Goal: Navigation & Orientation: Find specific page/section

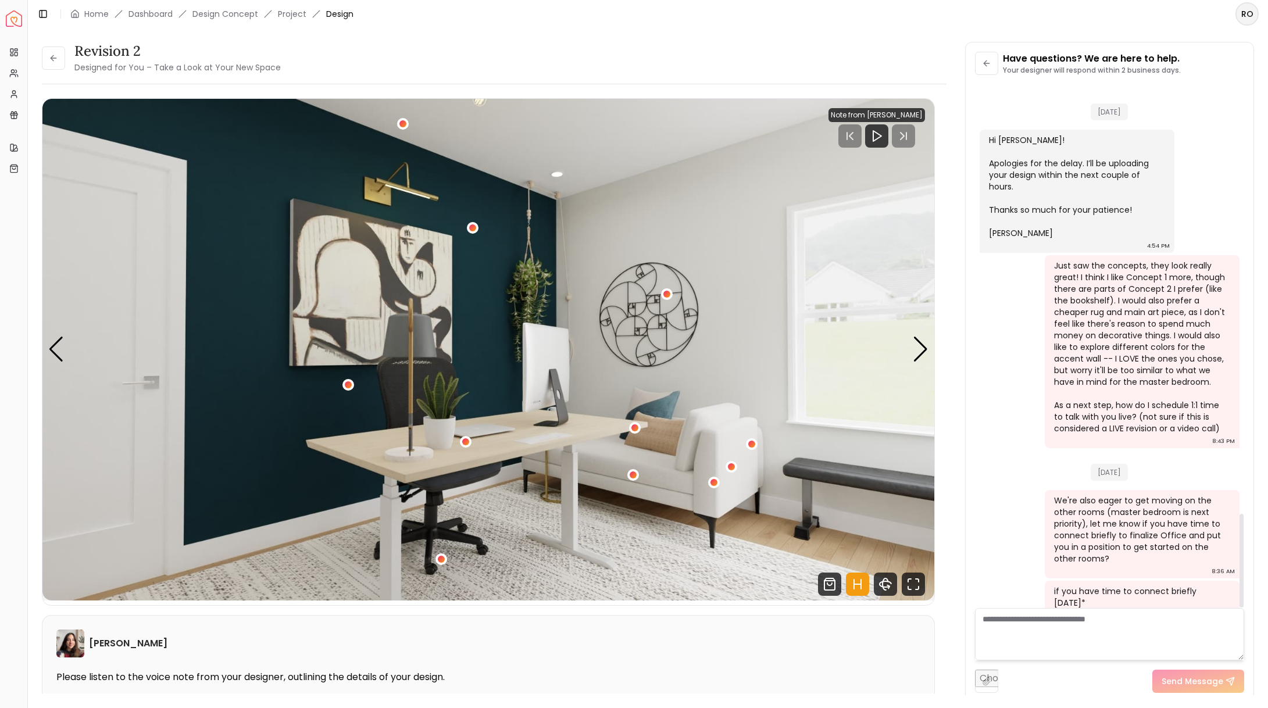
scroll to position [2399, 0]
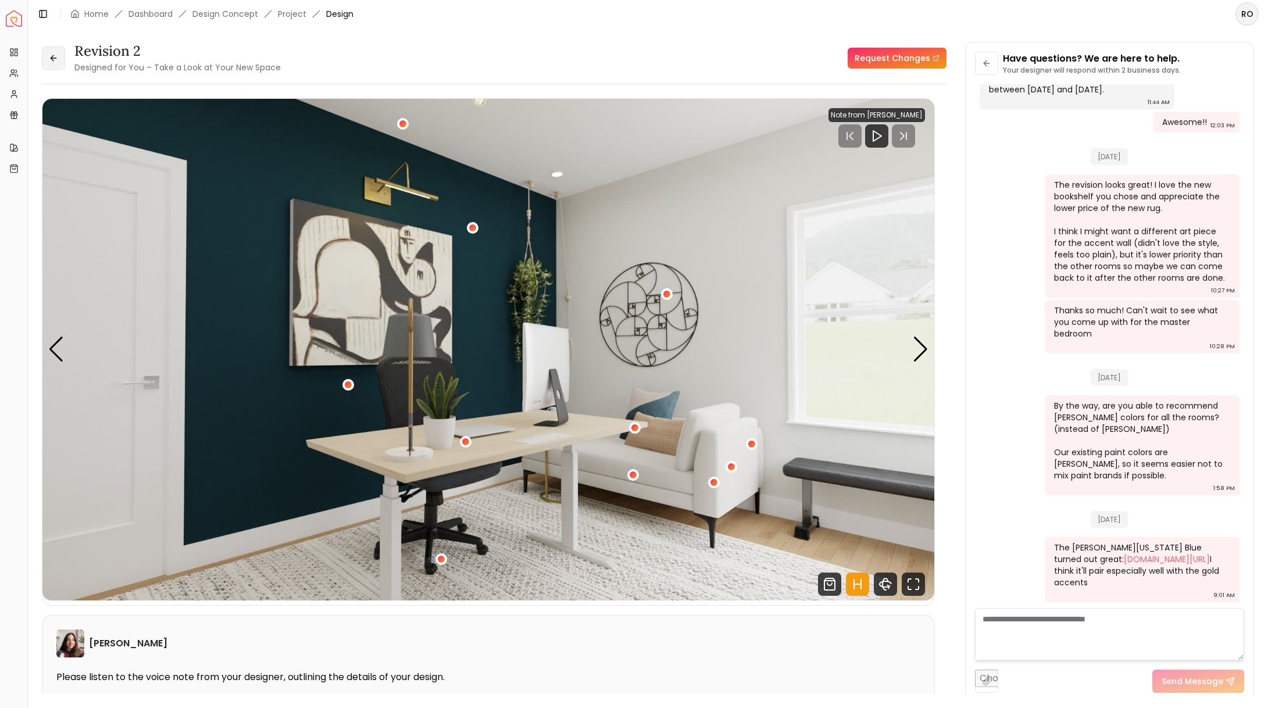
click at [58, 59] on button at bounding box center [53, 57] width 23 height 23
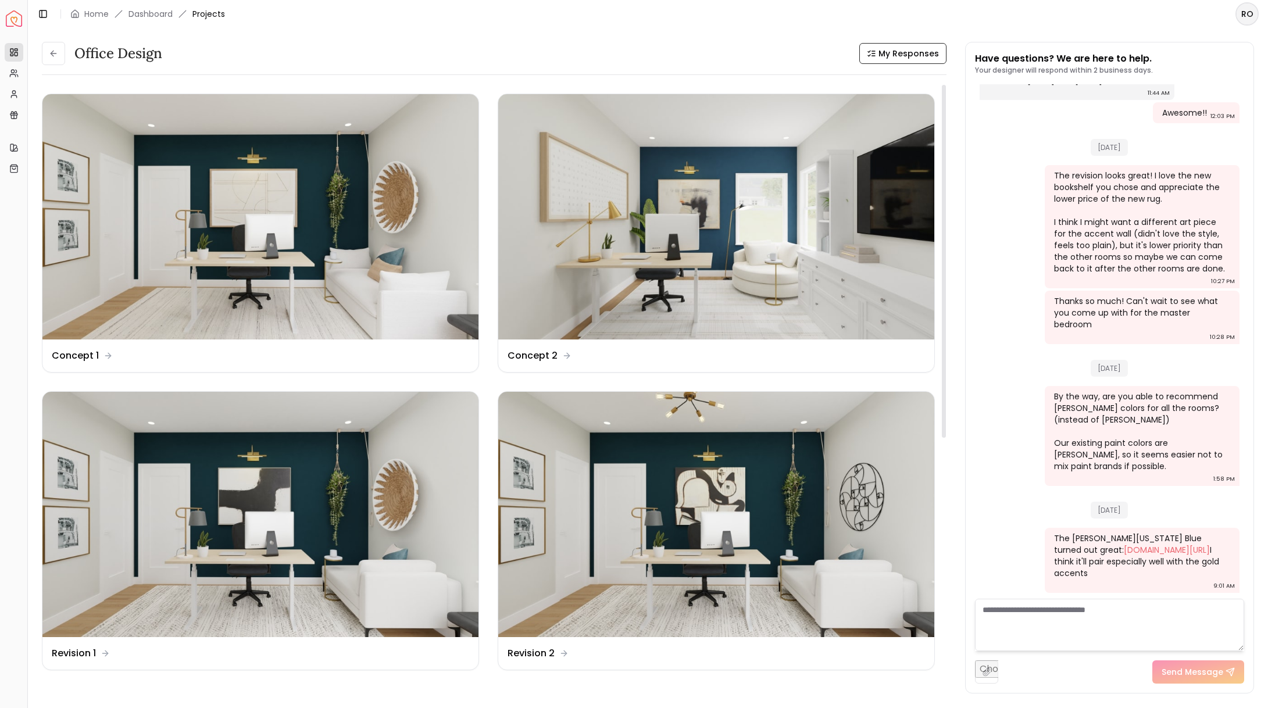
scroll to position [2, 0]
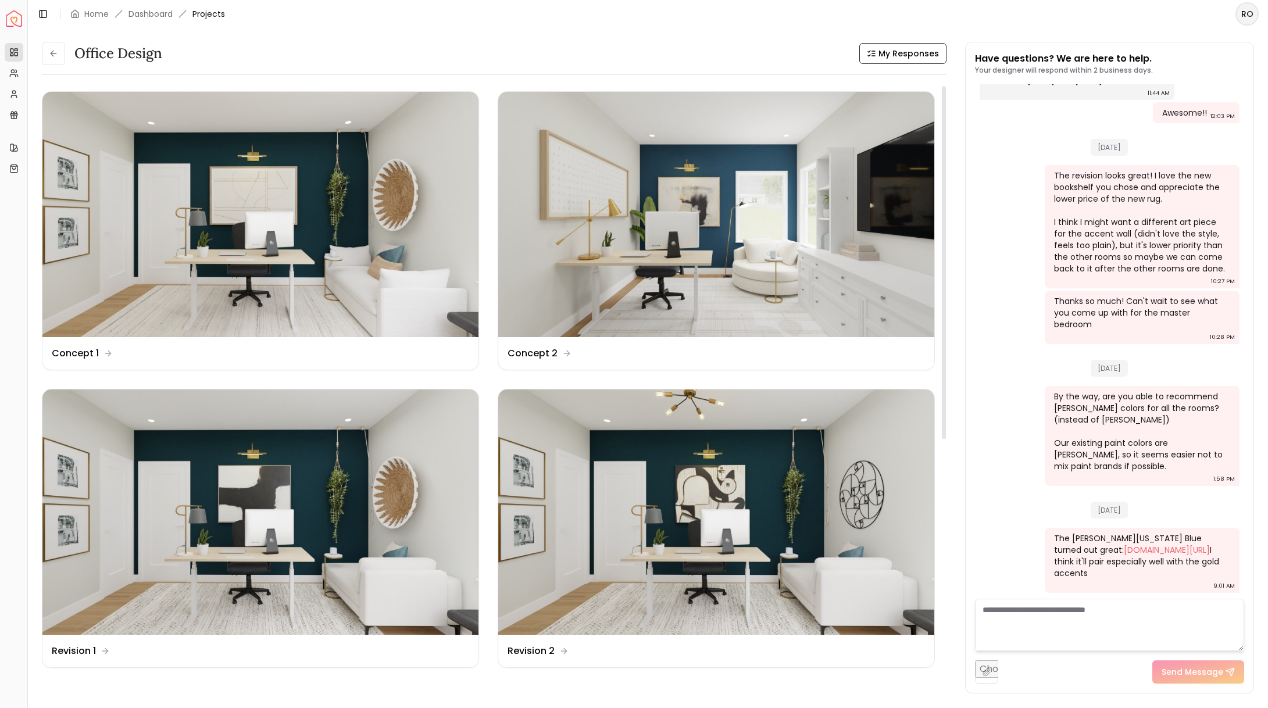
click at [65, 52] on div "Office Design" at bounding box center [102, 53] width 120 height 23
click at [149, 9] on link "Dashboard" at bounding box center [150, 14] width 44 height 12
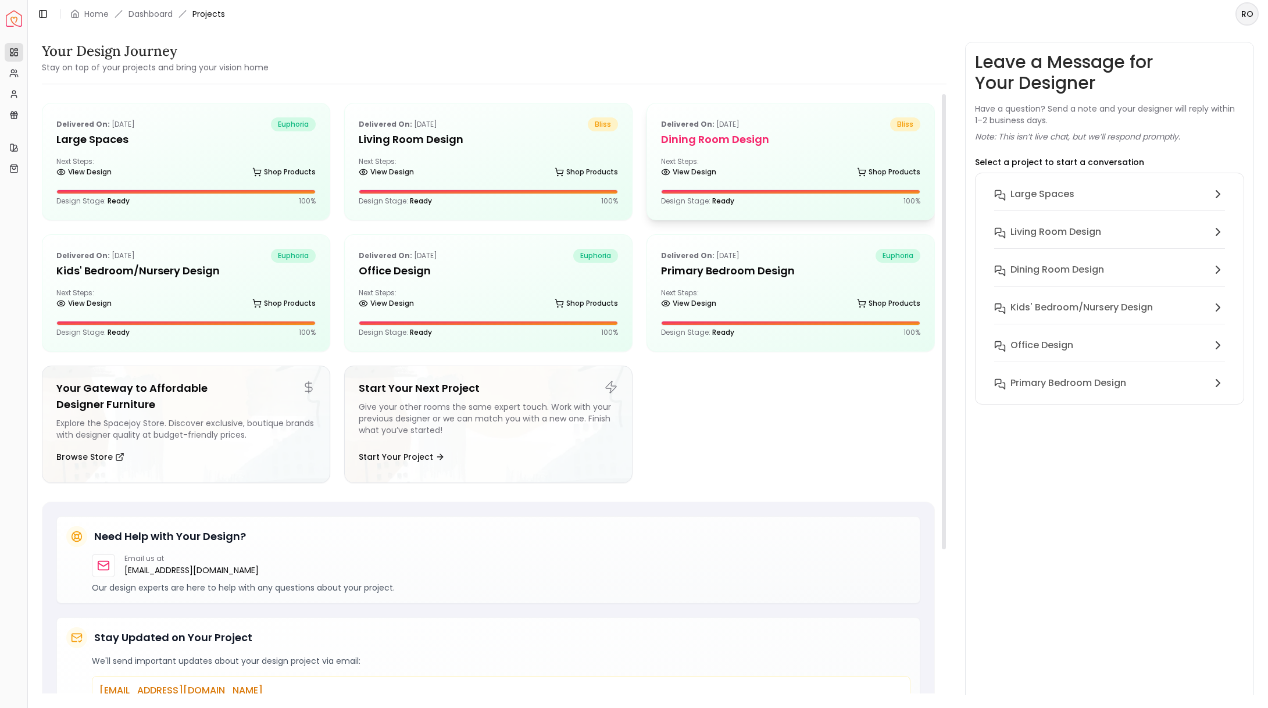
click at [685, 140] on h5 "Dining Room design" at bounding box center [790, 139] width 259 height 16
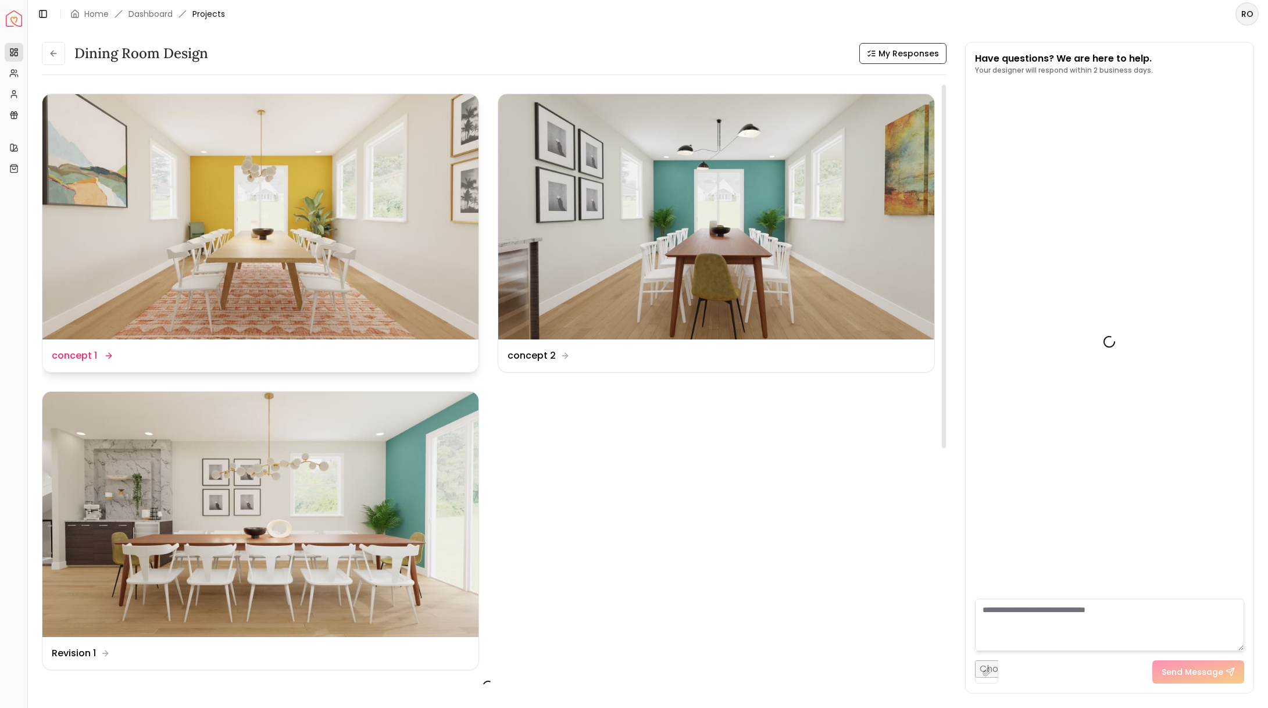
scroll to position [1293, 0]
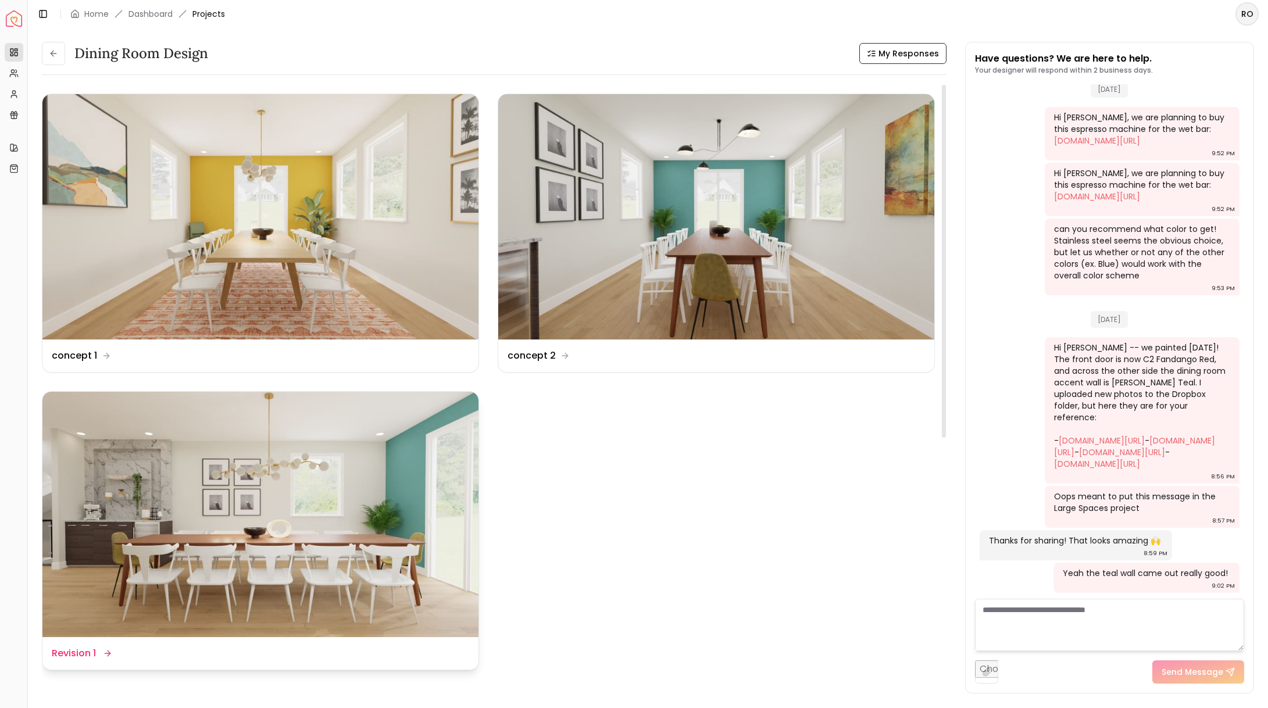
click at [374, 450] on img at bounding box center [260, 514] width 436 height 245
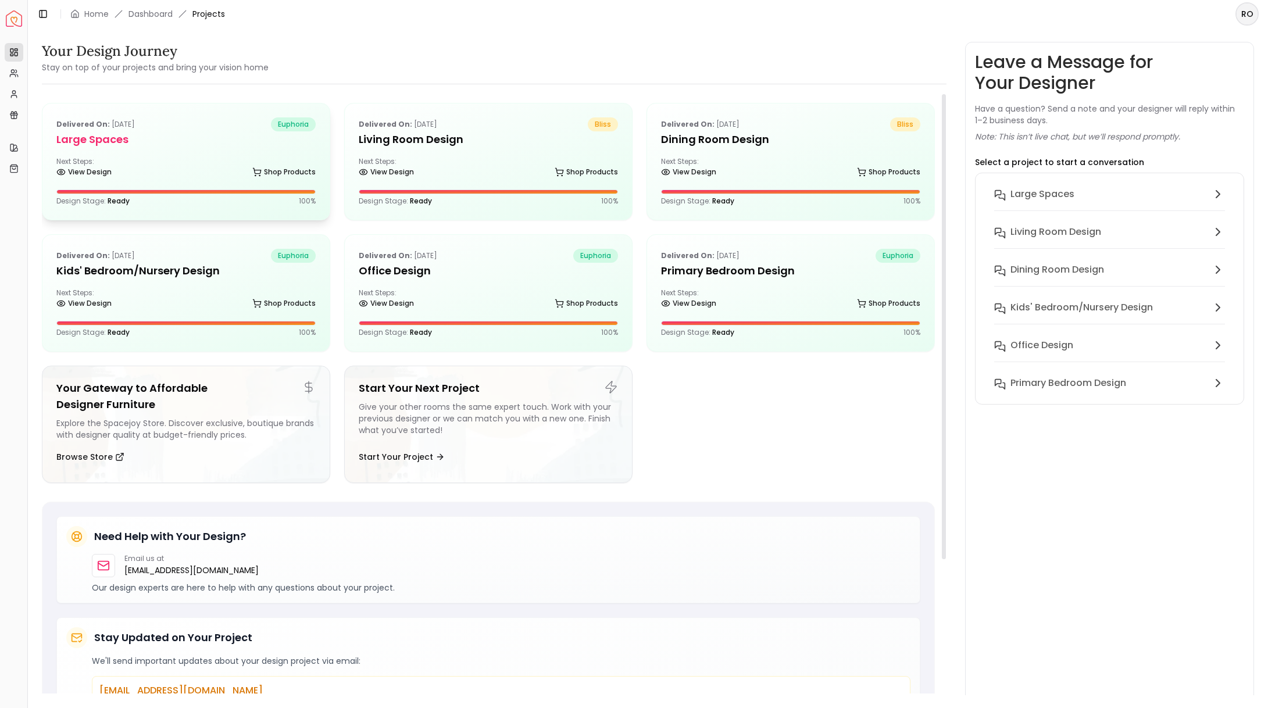
click at [190, 144] on h5 "Large Spaces" at bounding box center [185, 139] width 259 height 16
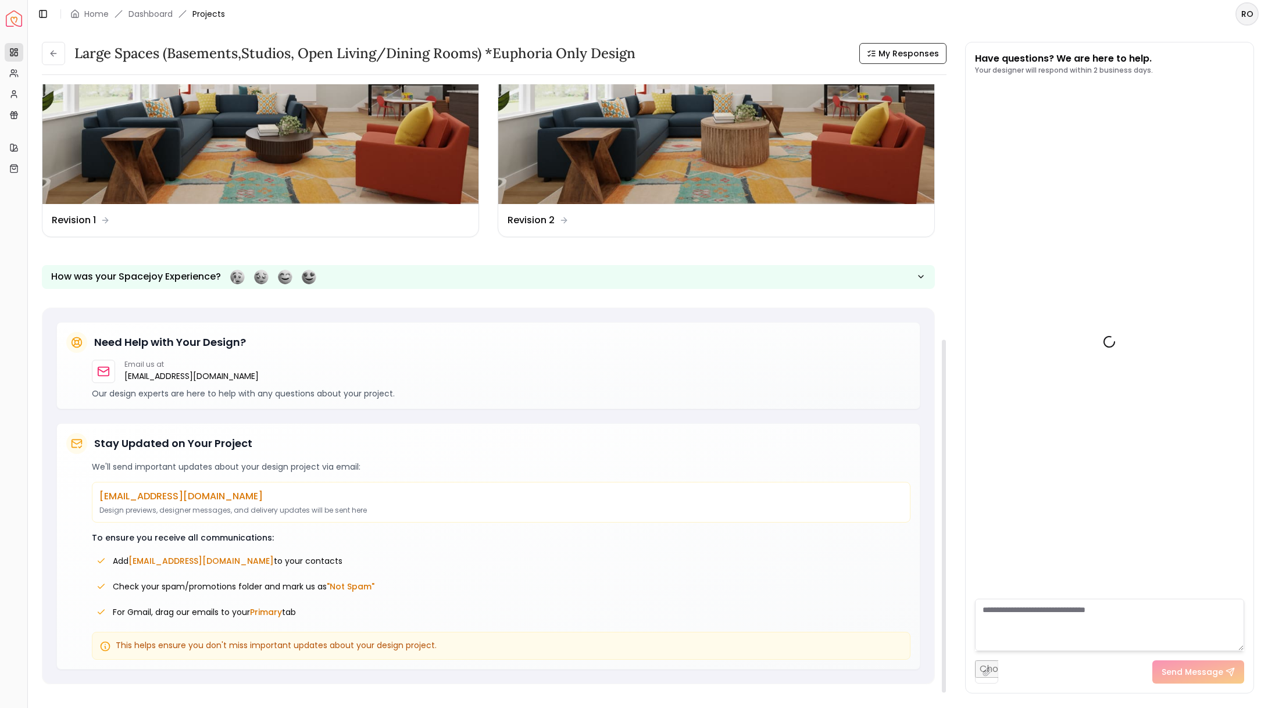
scroll to position [3203, 0]
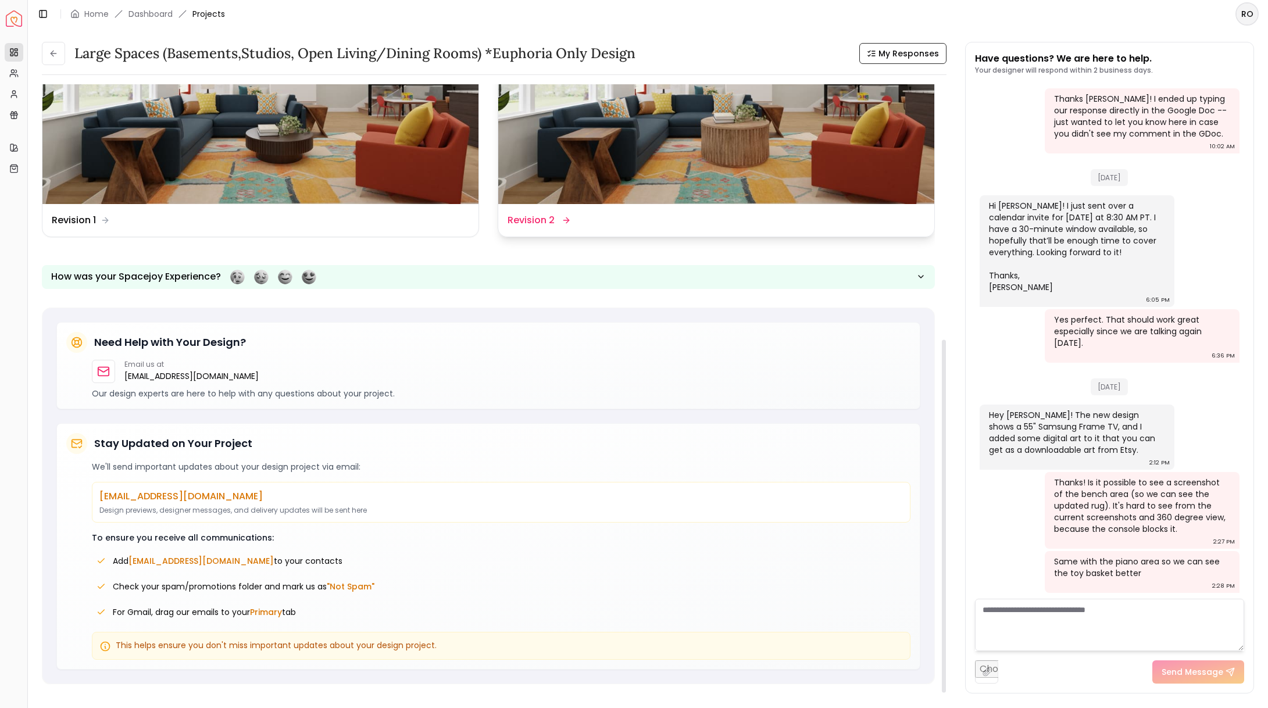
click at [618, 156] on img at bounding box center [716, 81] width 436 height 245
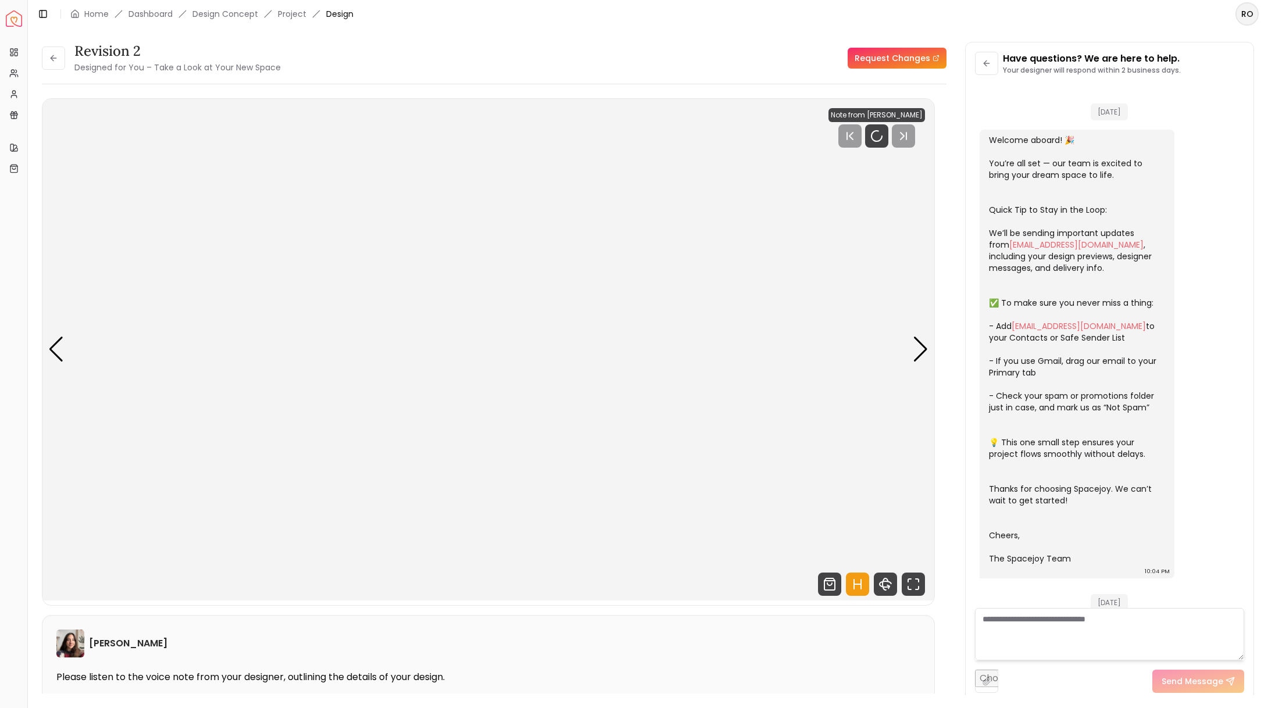
scroll to position [3194, 0]
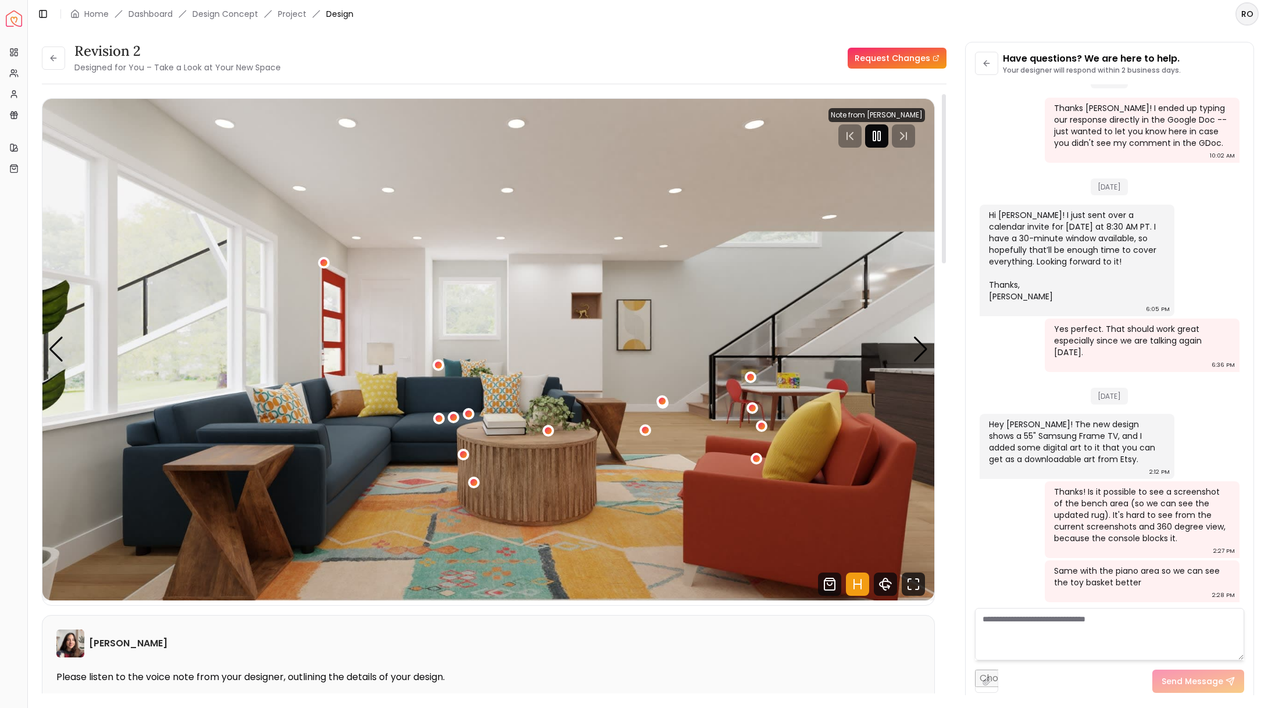
click at [870, 141] on icon "Pause" at bounding box center [876, 136] width 14 height 14
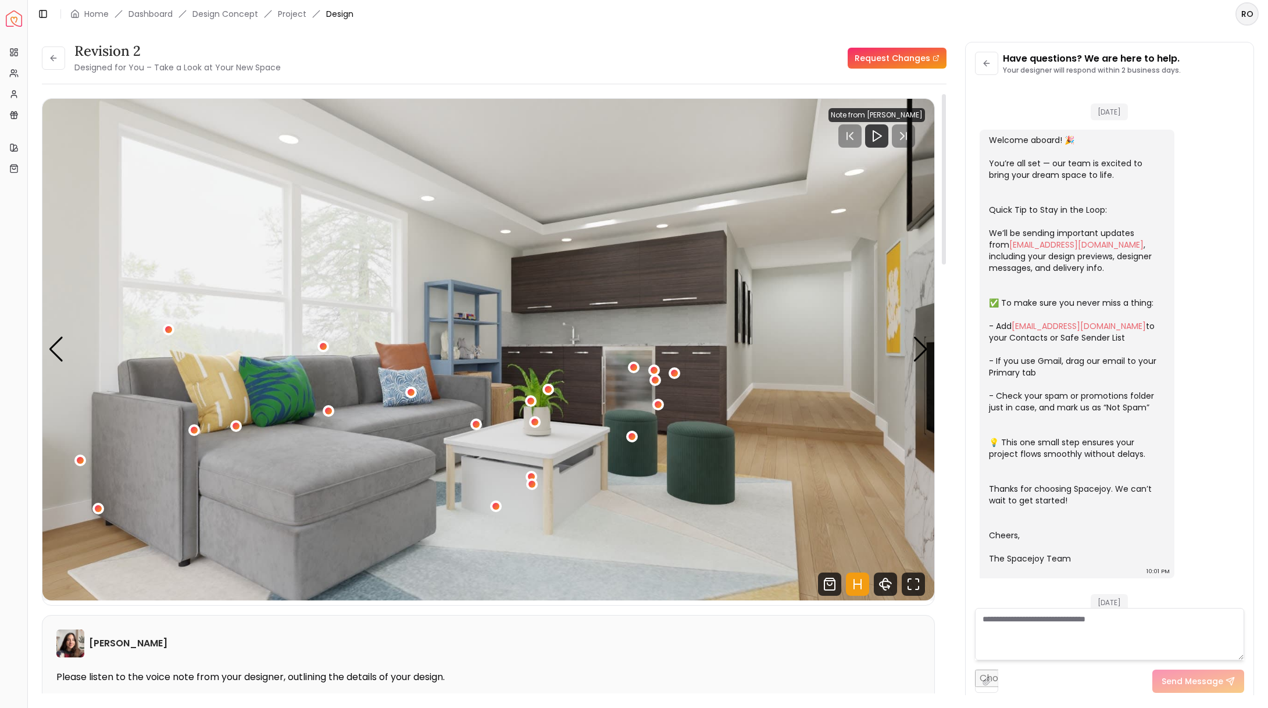
scroll to position [794, 0]
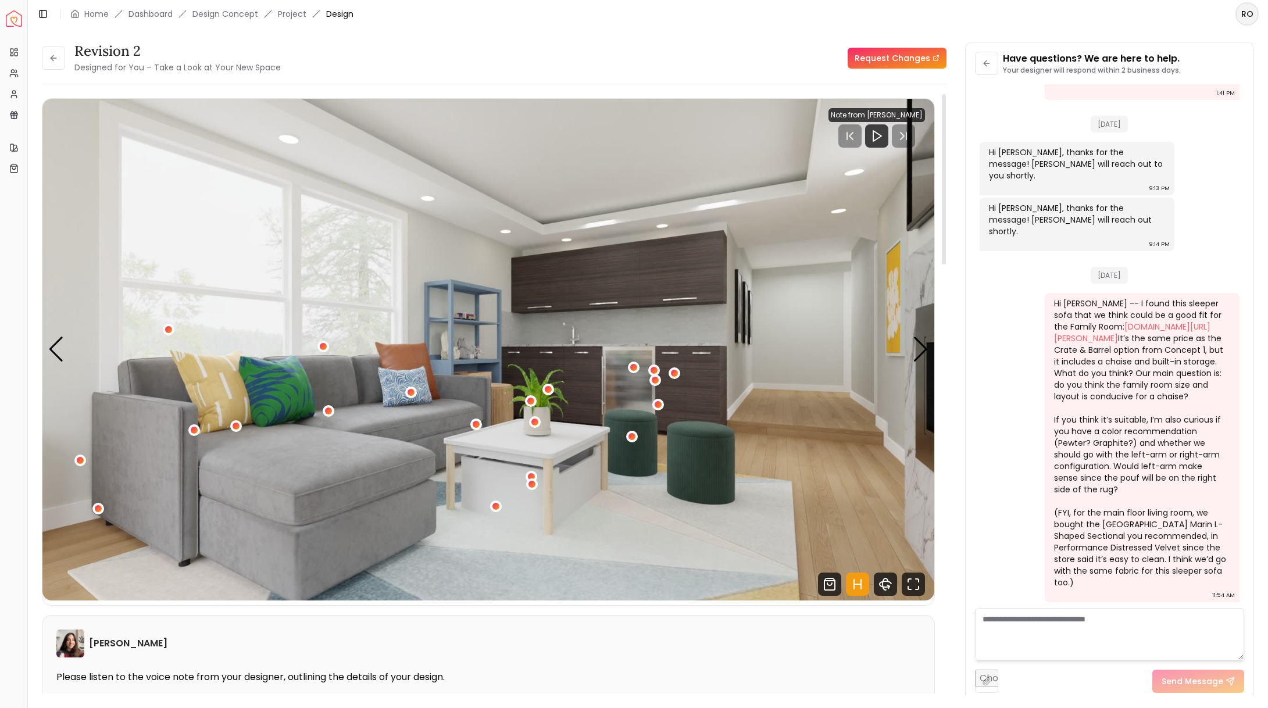
click at [918, 334] on img "1 / 4" at bounding box center [488, 350] width 892 height 502
click at [919, 340] on div "Next slide" at bounding box center [920, 350] width 16 height 26
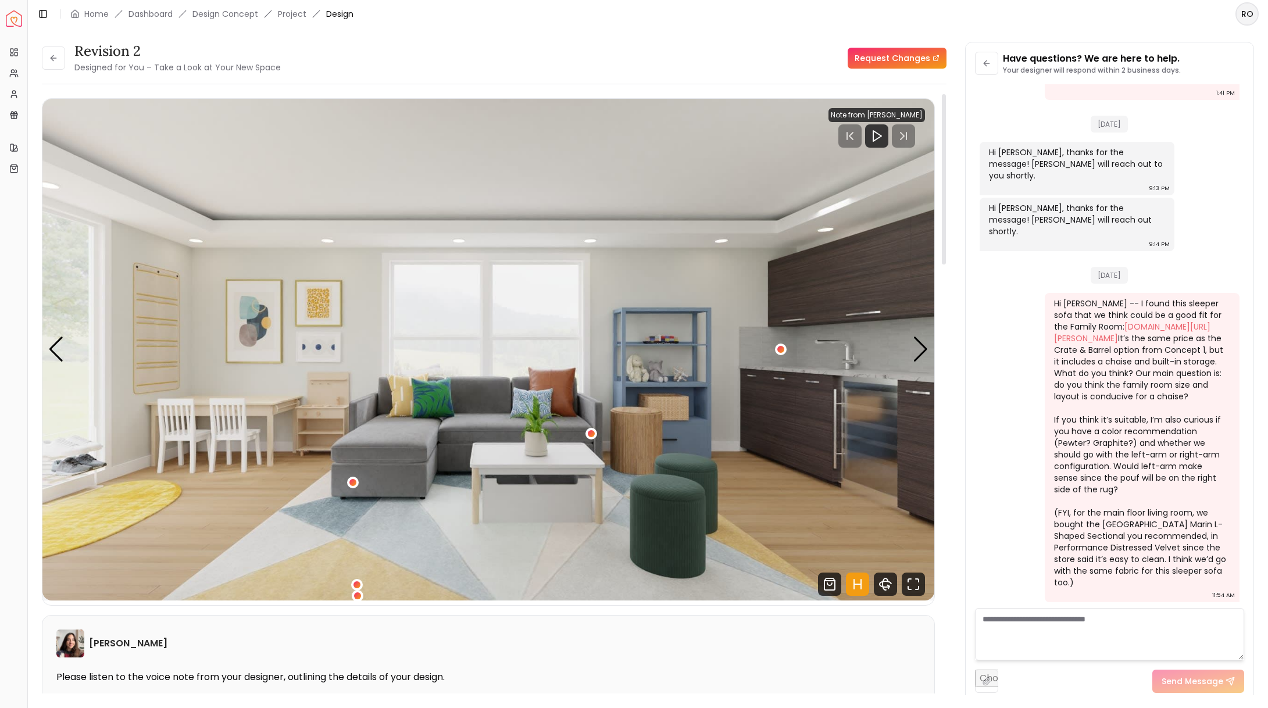
click at [384, 290] on img "2 / 4" at bounding box center [488, 350] width 892 height 502
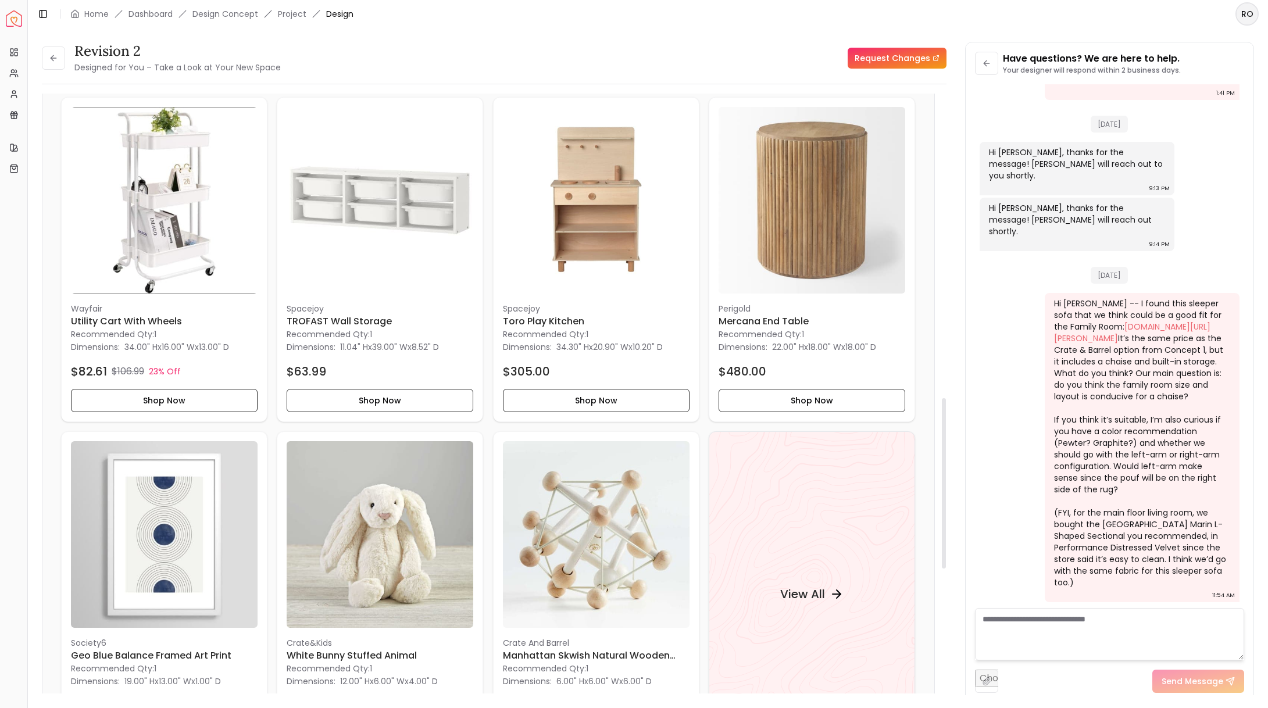
scroll to position [1093, 0]
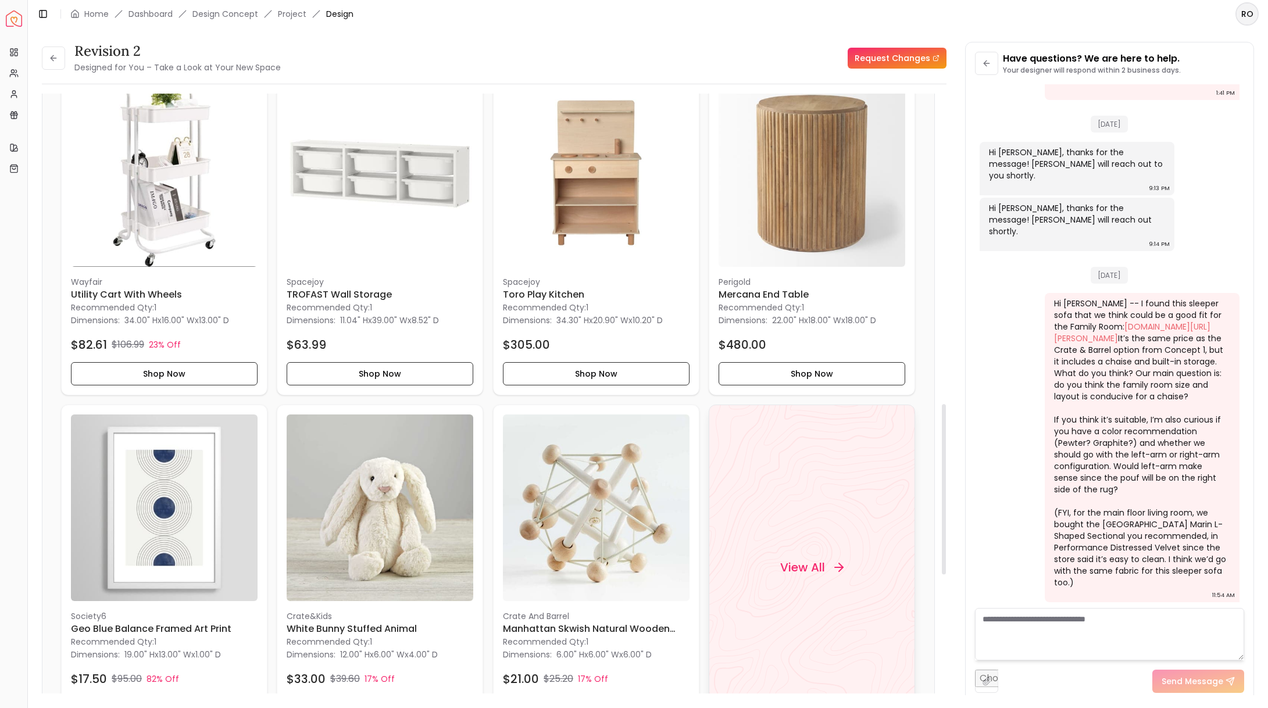
click at [783, 479] on div "View All" at bounding box center [811, 567] width 206 height 325
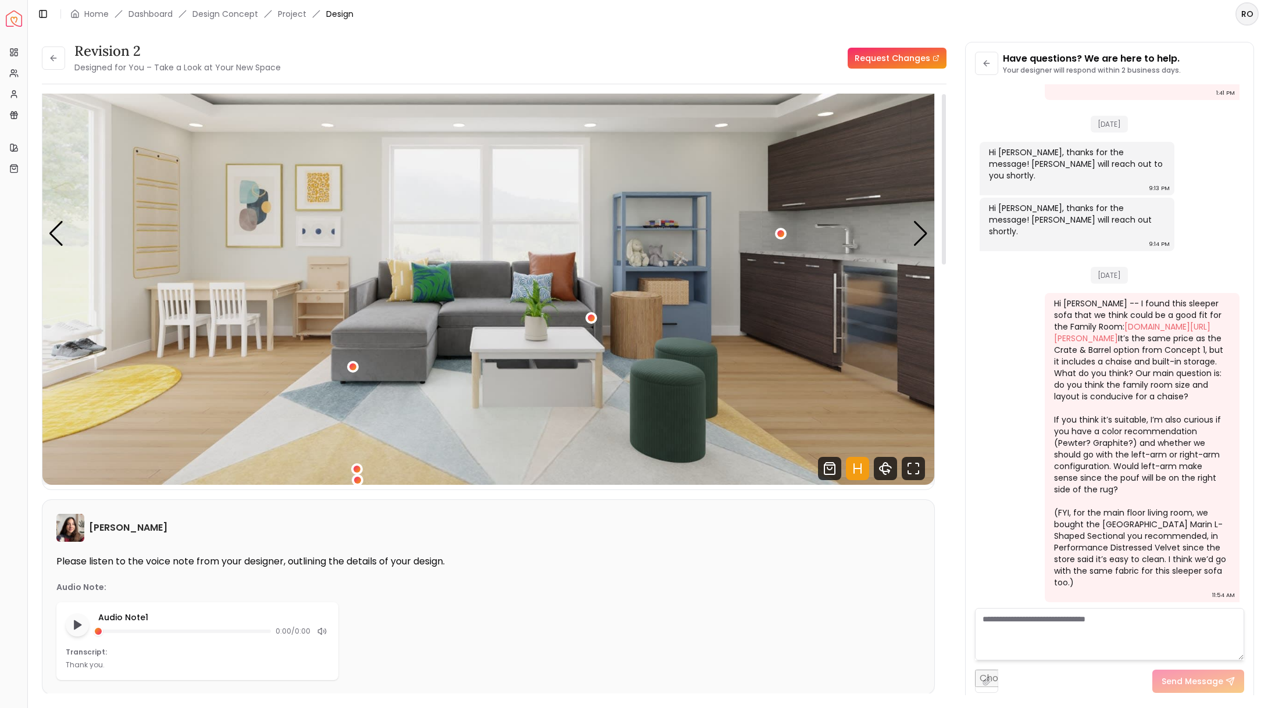
scroll to position [0, 0]
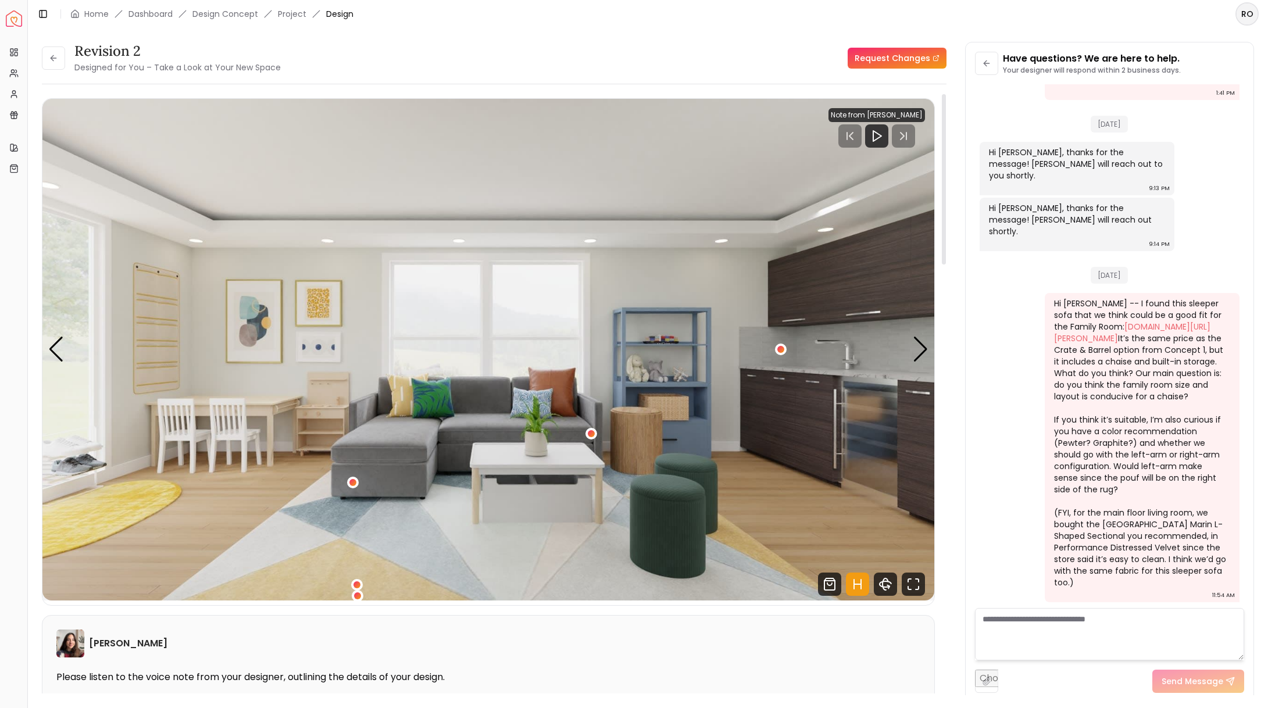
click at [318, 312] on img "2 / 4" at bounding box center [488, 350] width 892 height 502
click at [298, 343] on img "2 / 4" at bounding box center [488, 350] width 892 height 502
click at [917, 591] on icon "Fullscreen" at bounding box center [912, 583] width 23 height 23
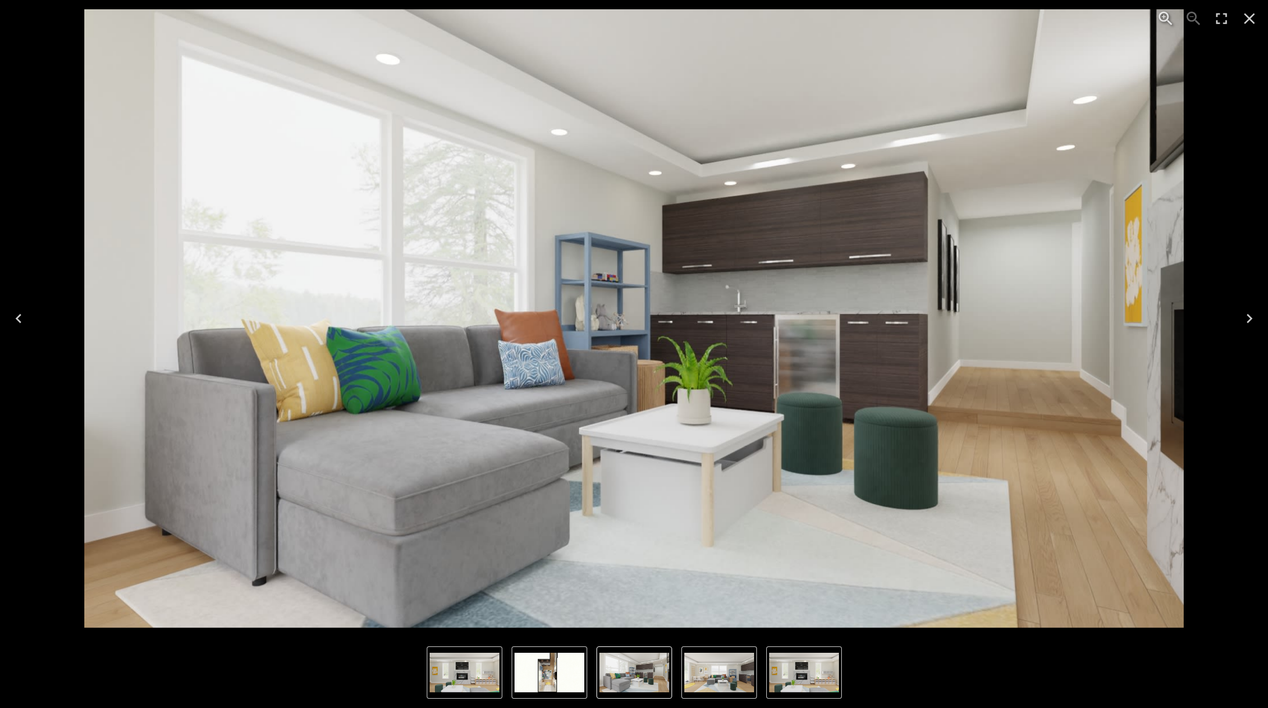
click at [829, 366] on img "1 of 4" at bounding box center [634, 318] width 1100 height 618
click at [1254, 314] on icon "Next" at bounding box center [1249, 318] width 19 height 19
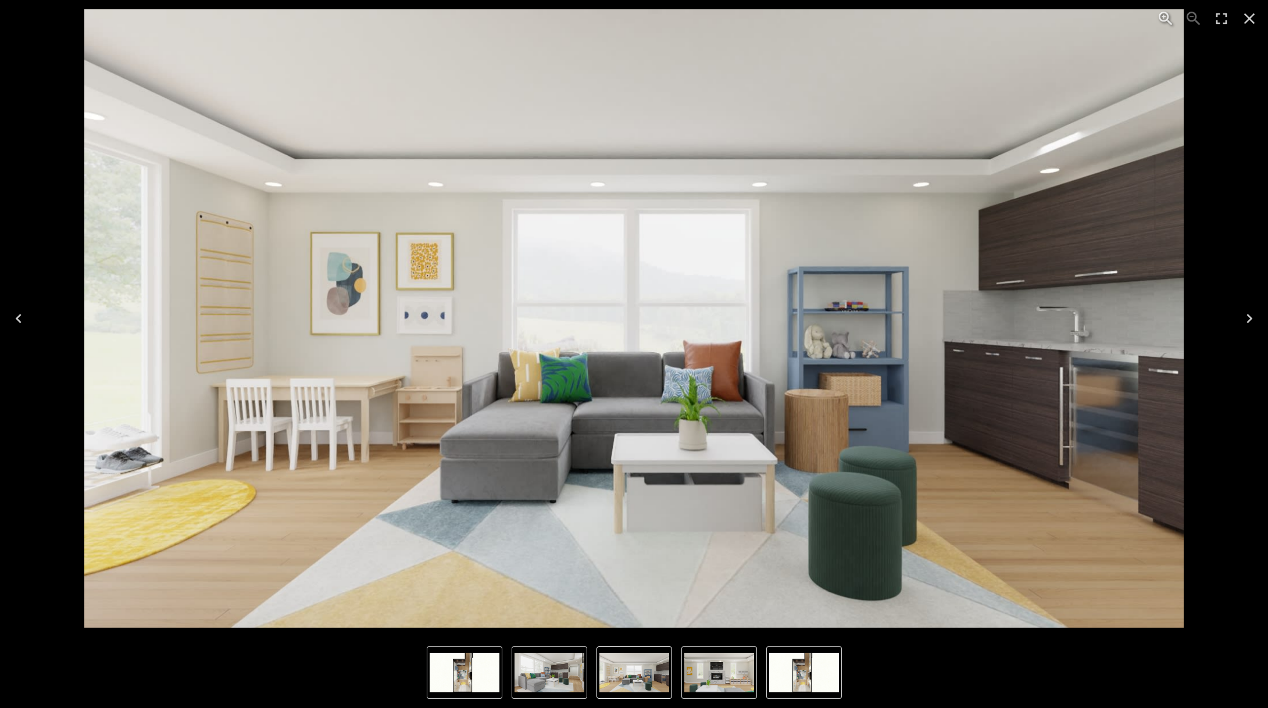
click at [1160, 17] on icon "Zoom in" at bounding box center [1165, 18] width 19 height 19
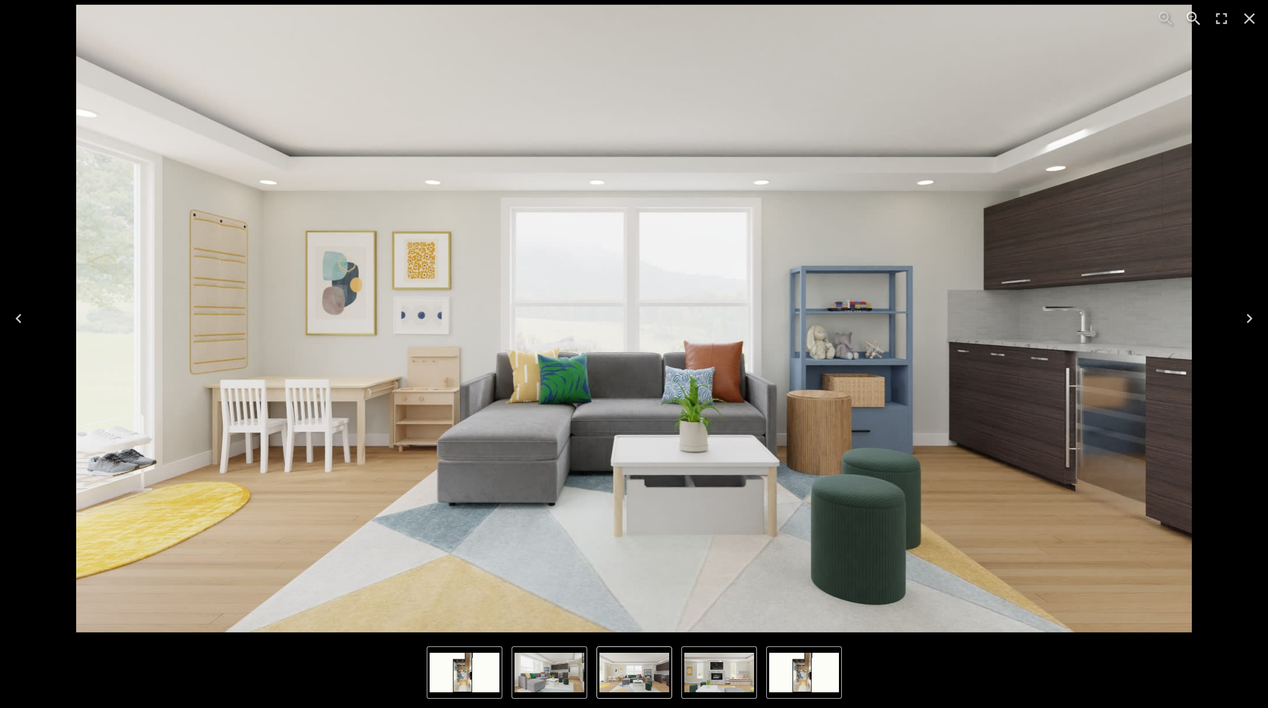
click at [366, 229] on img "2 of 4" at bounding box center [634, 319] width 1116 height 628
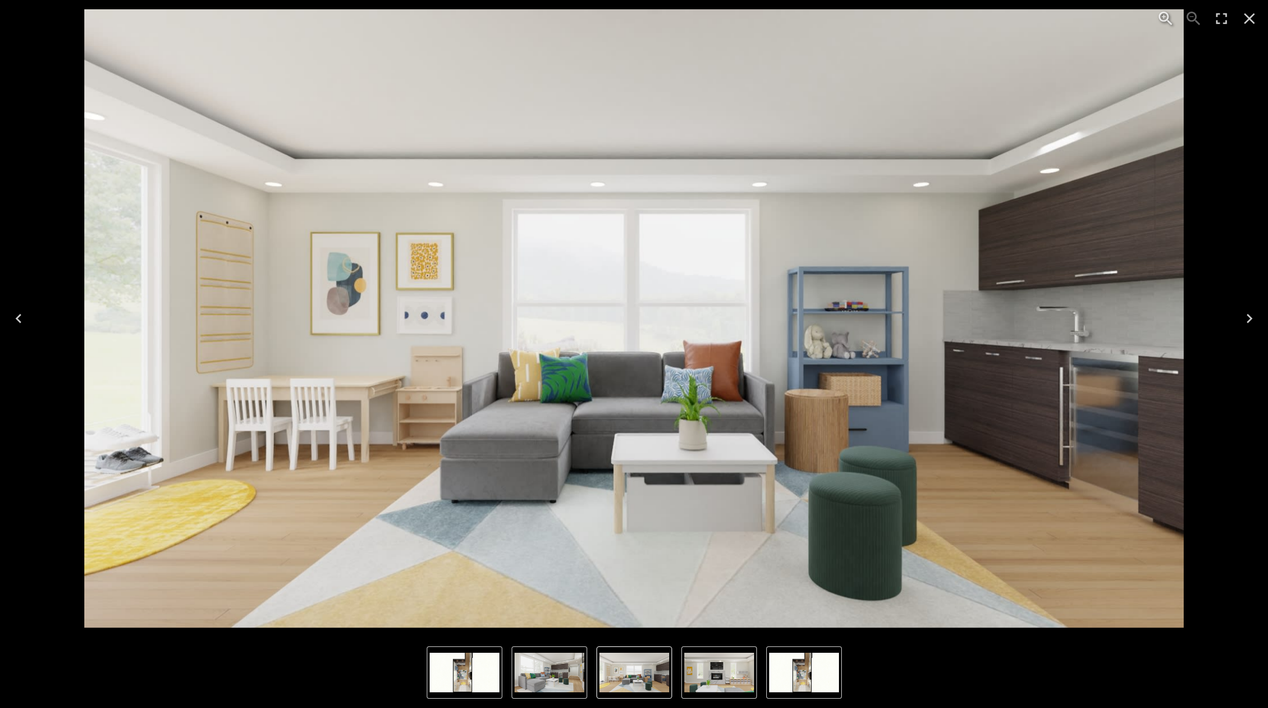
drag, startPoint x: 366, startPoint y: 237, endPoint x: 416, endPoint y: 409, distance: 179.3
click at [416, 409] on img "2 of 4" at bounding box center [634, 318] width 1100 height 618
click at [395, 321] on img "2 of 4" at bounding box center [634, 318] width 1100 height 618
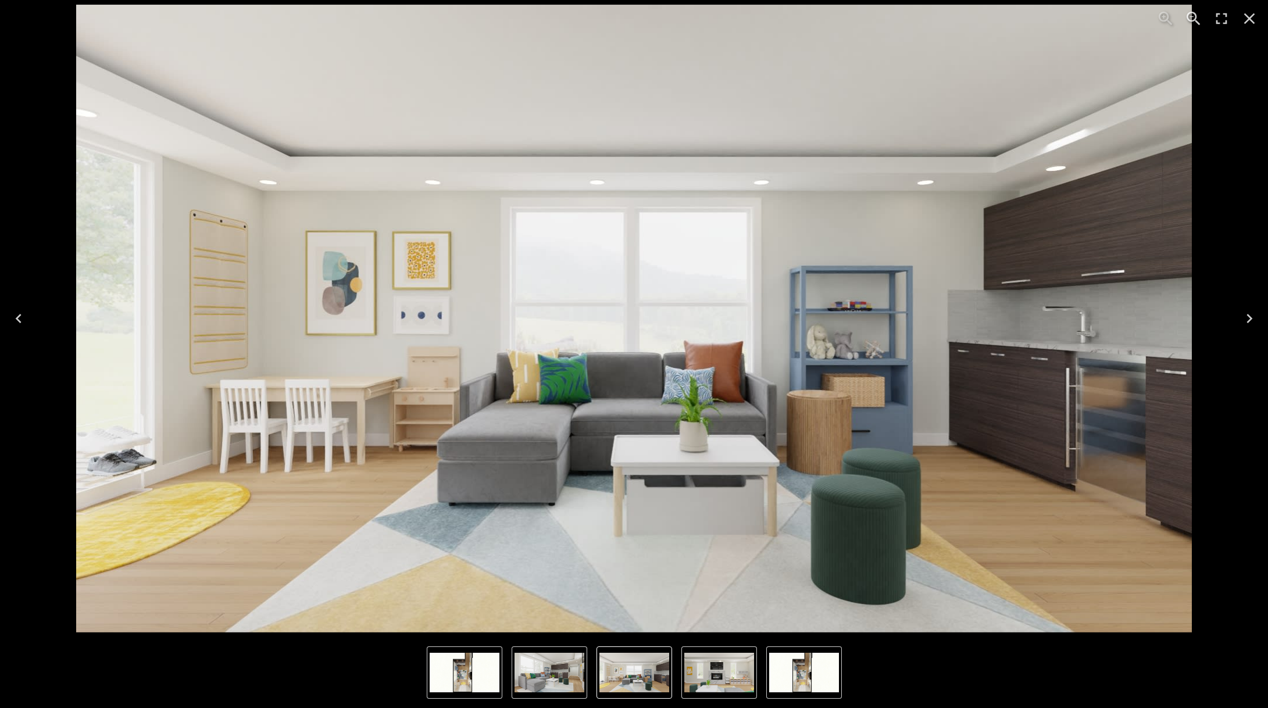
click at [395, 321] on img "2 of 4" at bounding box center [634, 319] width 1116 height 628
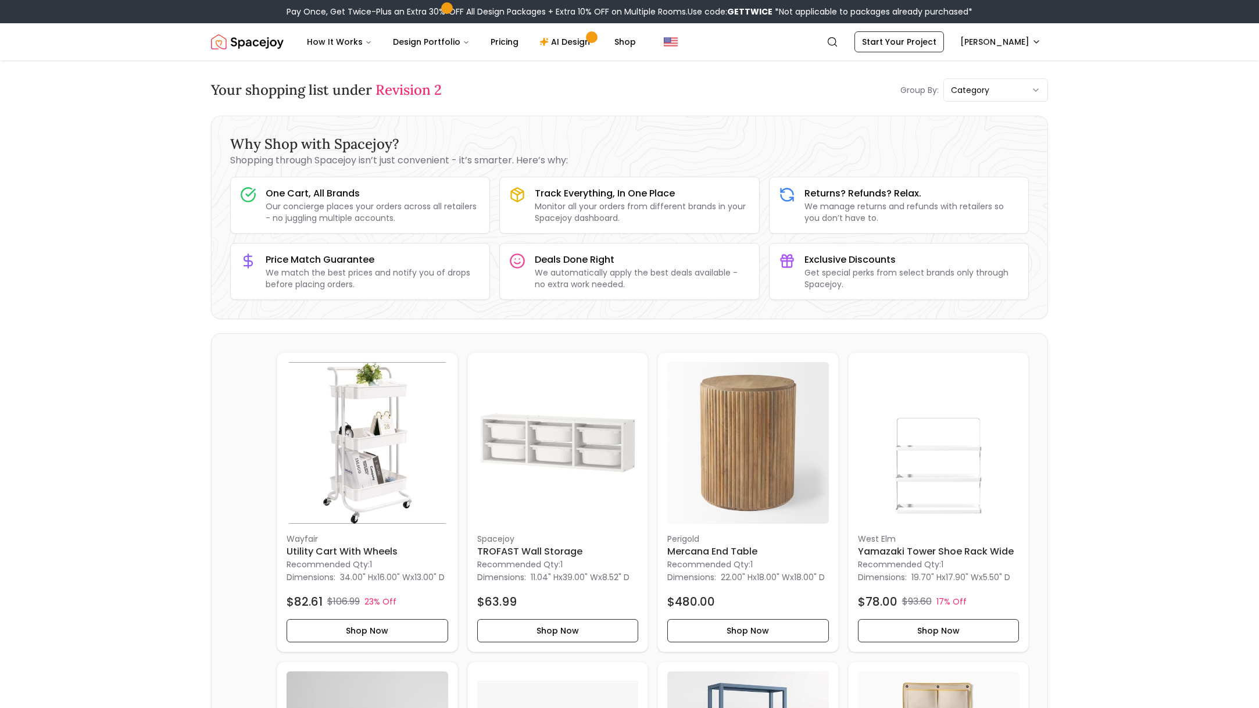
scroll to position [2, 0]
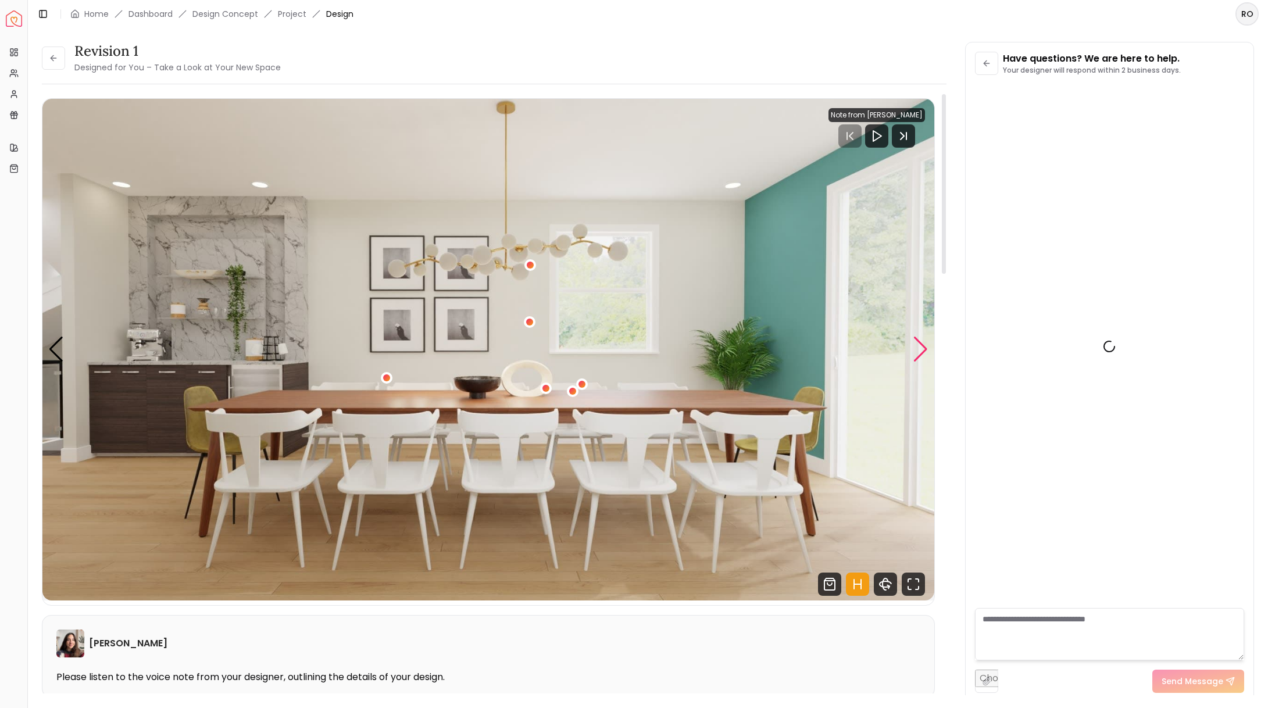
scroll to position [1284, 0]
click at [915, 337] on div "Next slide" at bounding box center [920, 350] width 16 height 26
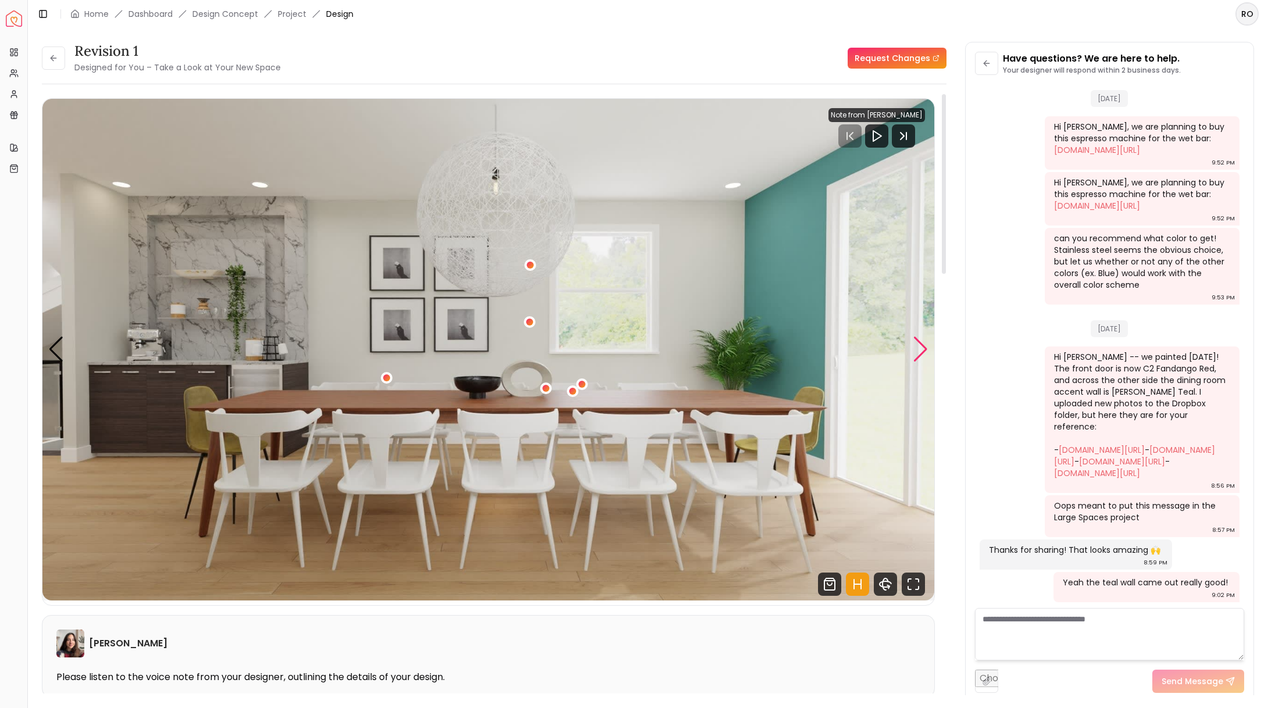
click at [916, 338] on div "Next slide" at bounding box center [920, 350] width 16 height 26
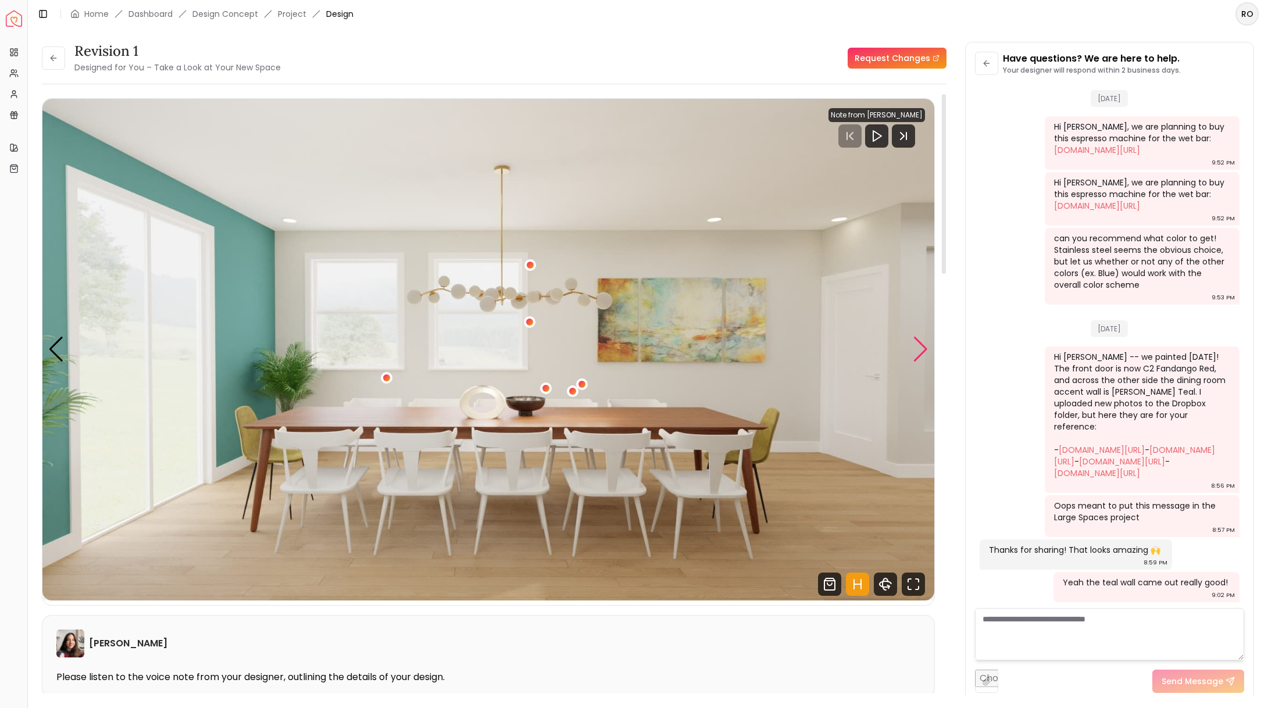
click at [915, 349] on div "Next slide" at bounding box center [920, 350] width 16 height 26
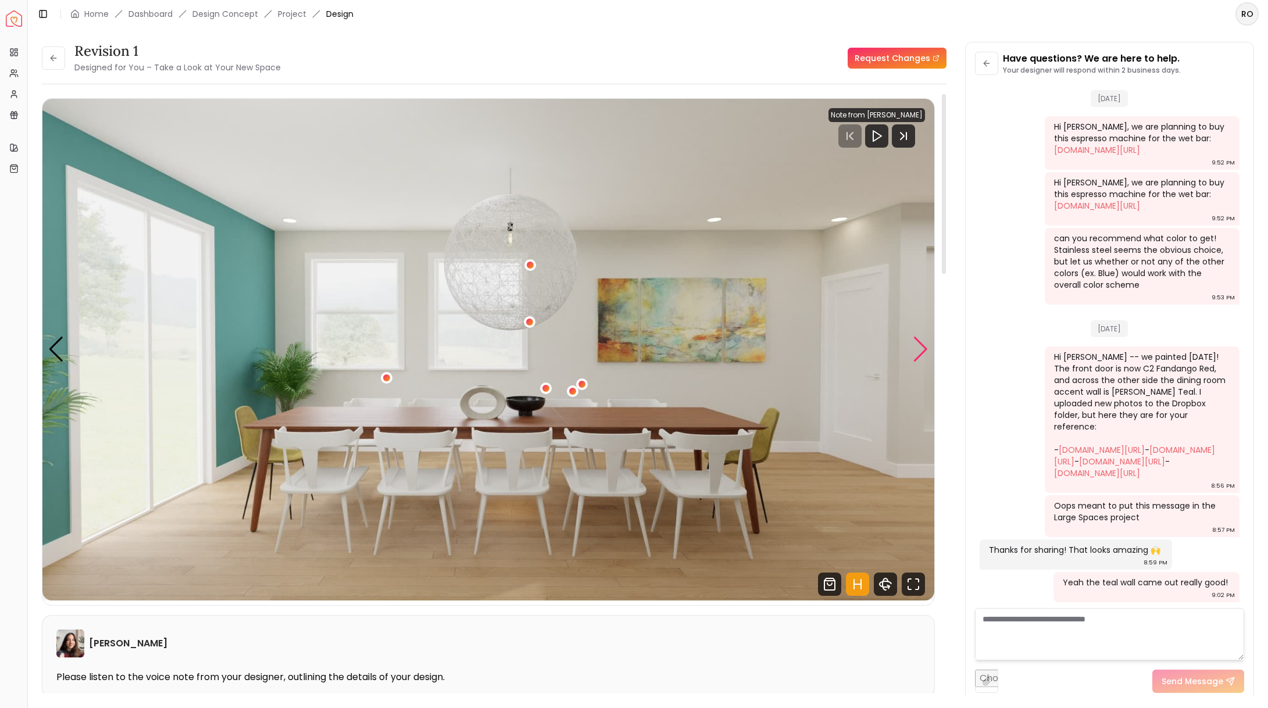
click at [915, 349] on div "Next slide" at bounding box center [920, 350] width 16 height 26
